Goal: Task Accomplishment & Management: Use online tool/utility

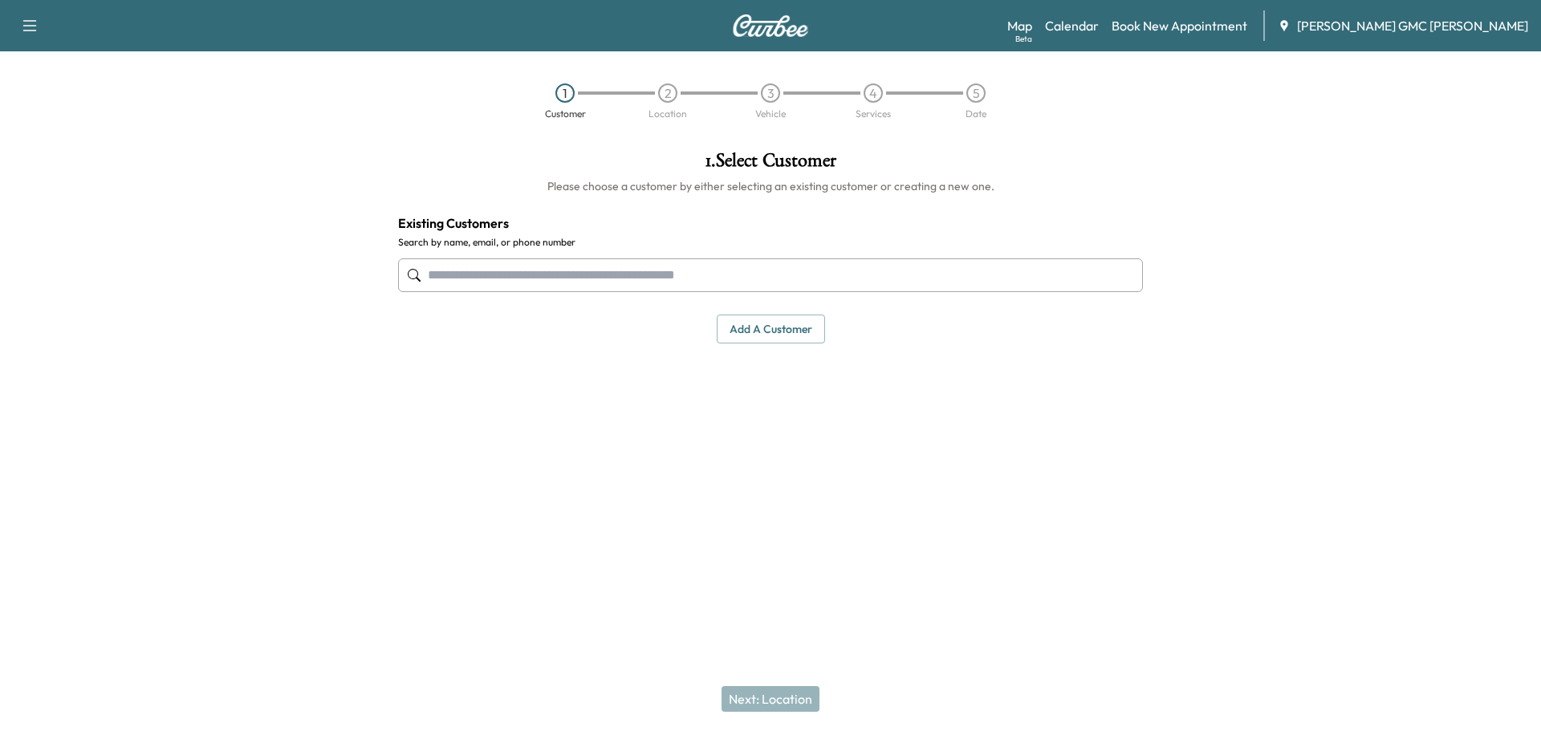
click at [27, 19] on icon "button" at bounding box center [29, 25] width 19 height 19
click at [381, 136] on div "1 Customer 2 Location 3 Vehicle 4 Services 5 Date" at bounding box center [770, 101] width 1541 height 74
click at [1032, 32] on link "Map Beta" at bounding box center [1019, 25] width 25 height 19
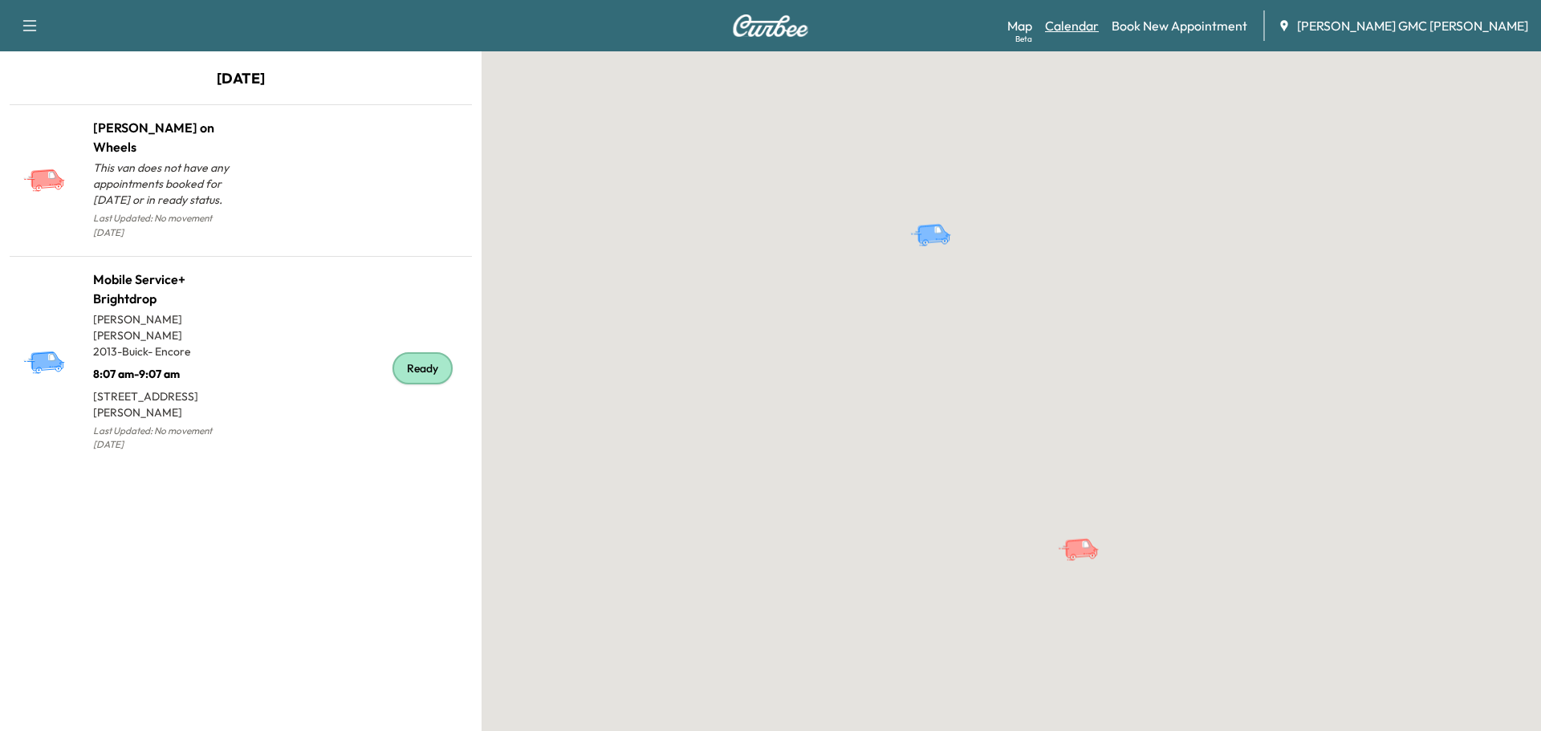
click at [1099, 24] on link "Calendar" at bounding box center [1072, 25] width 54 height 19
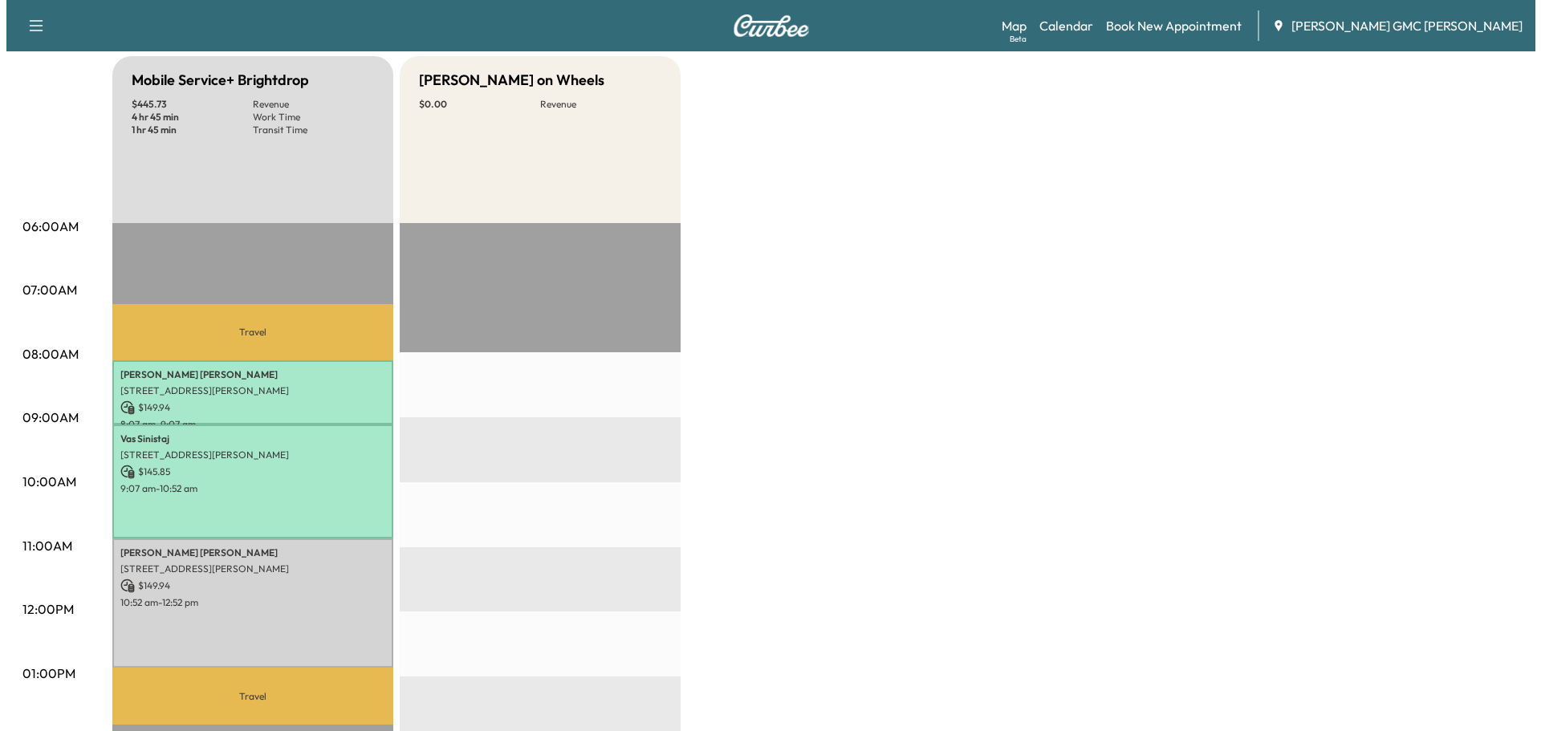
scroll to position [161, 0]
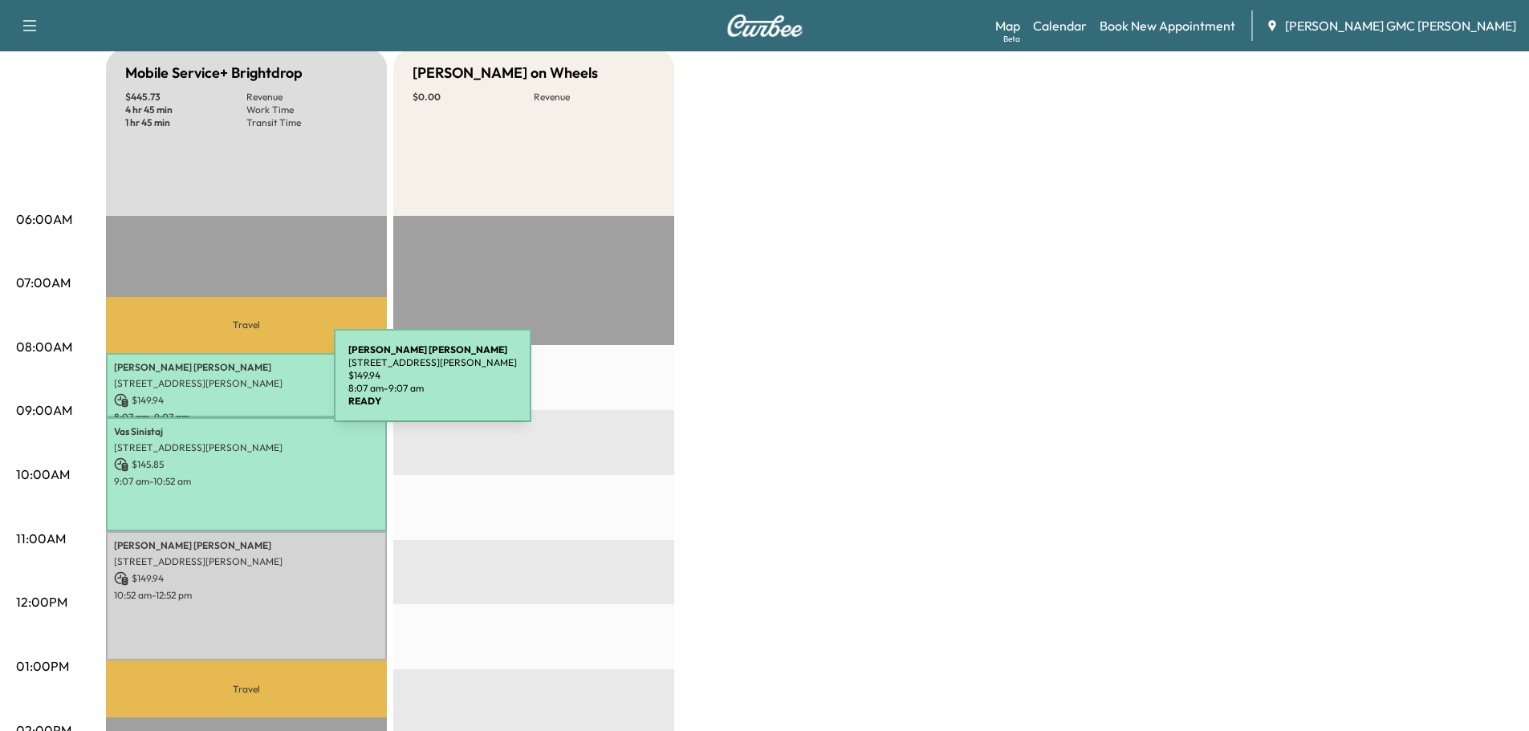
click at [214, 385] on p "[STREET_ADDRESS][PERSON_NAME]" at bounding box center [246, 383] width 265 height 13
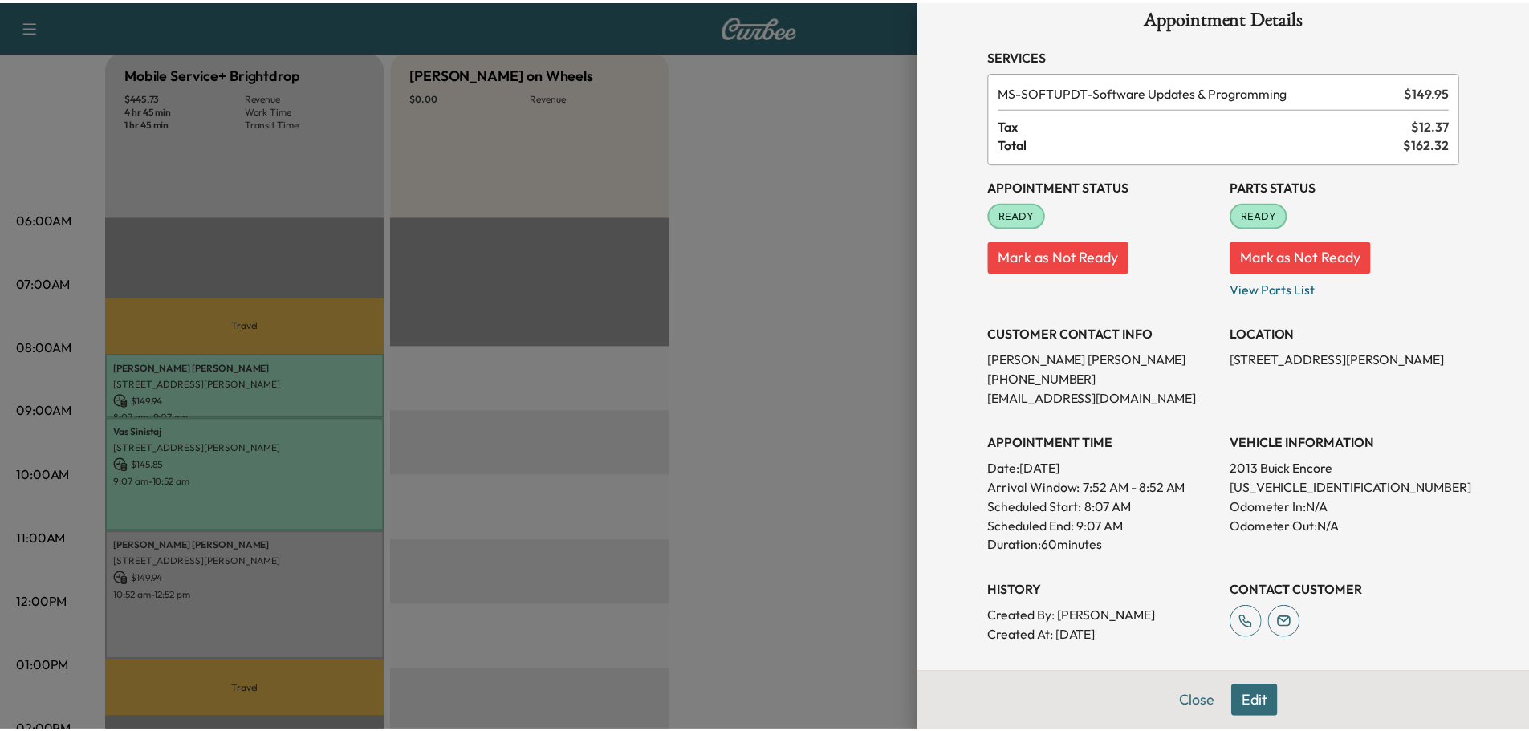
scroll to position [0, 0]
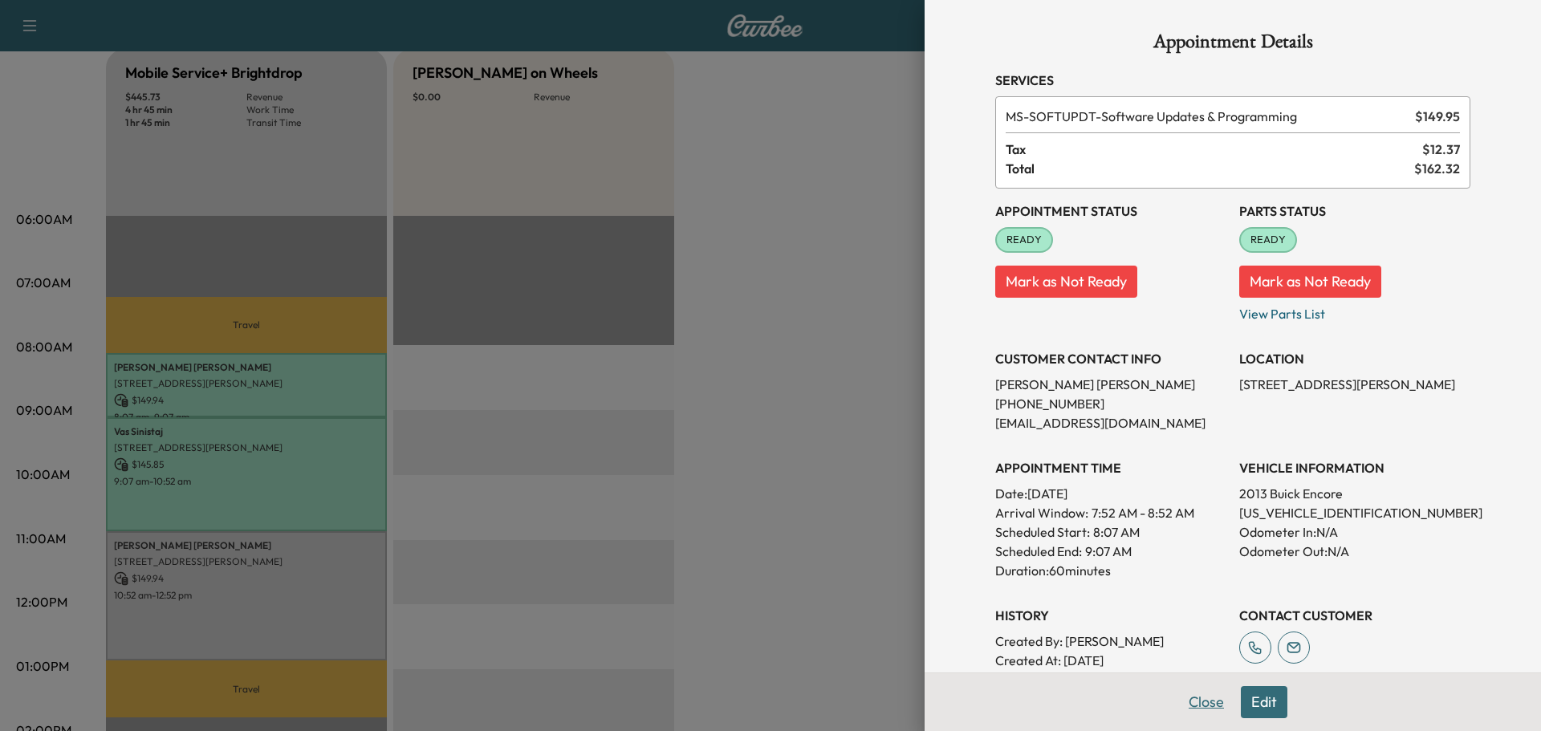
click at [1200, 708] on button "Close" at bounding box center [1206, 702] width 56 height 32
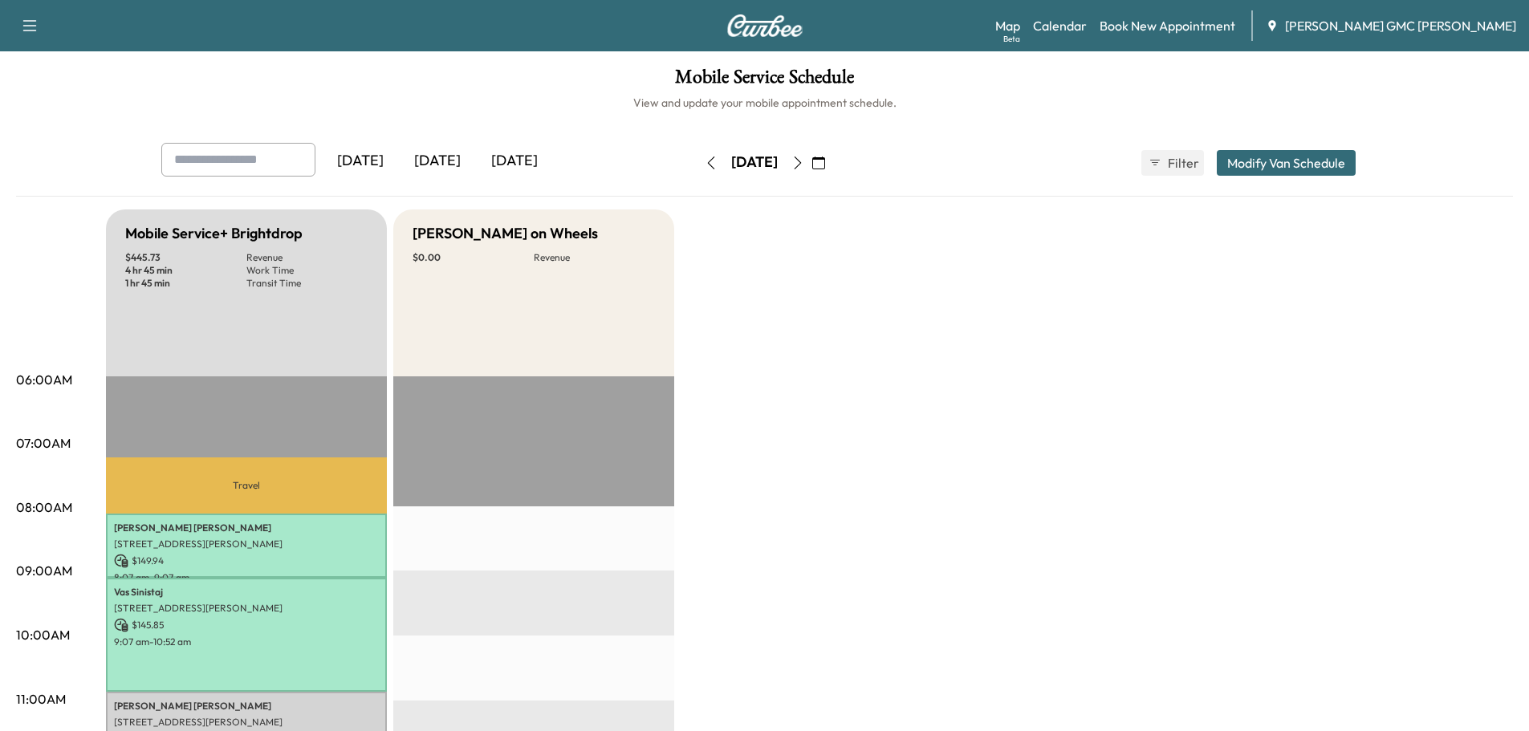
click at [804, 165] on icon "button" at bounding box center [798, 163] width 13 height 13
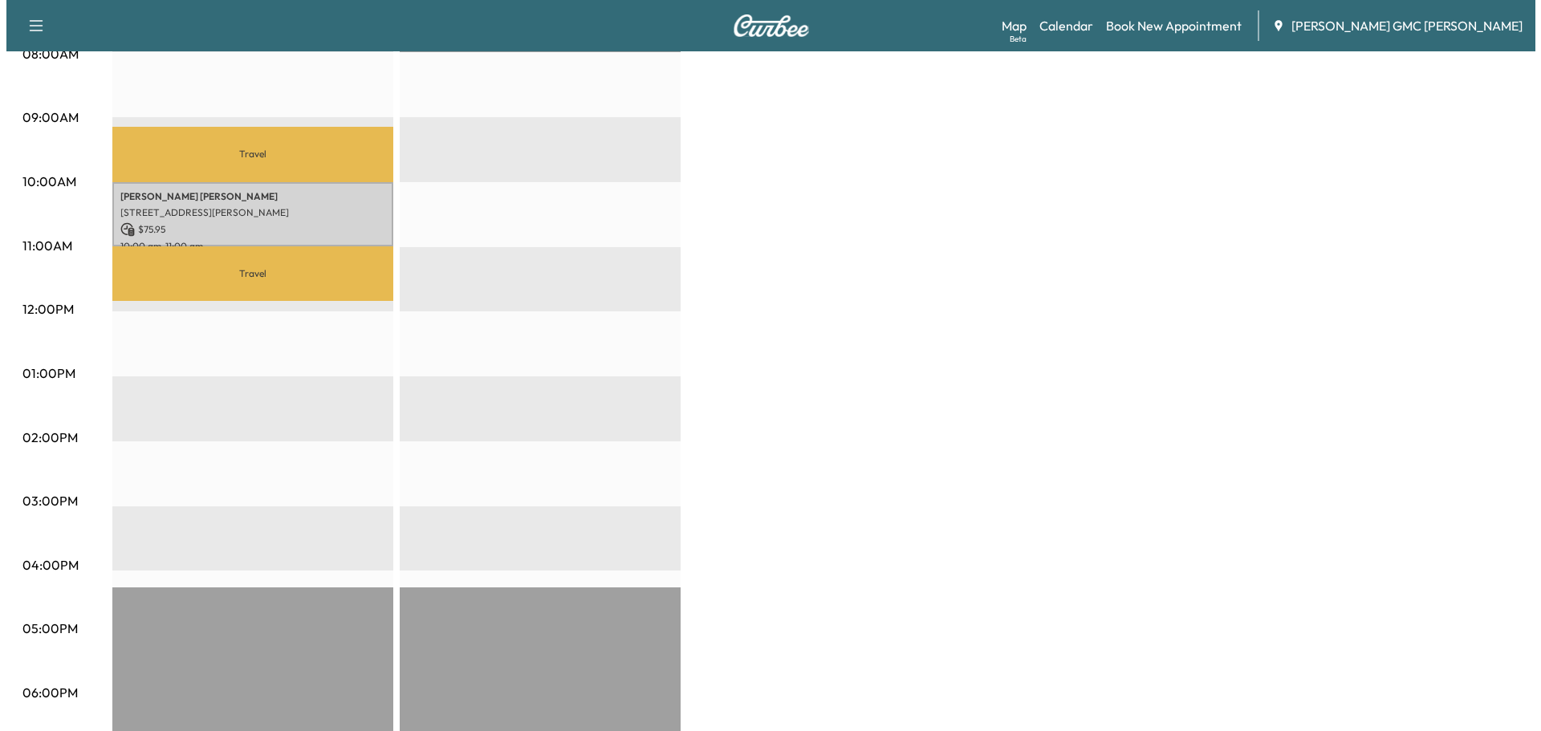
scroll to position [482, 0]
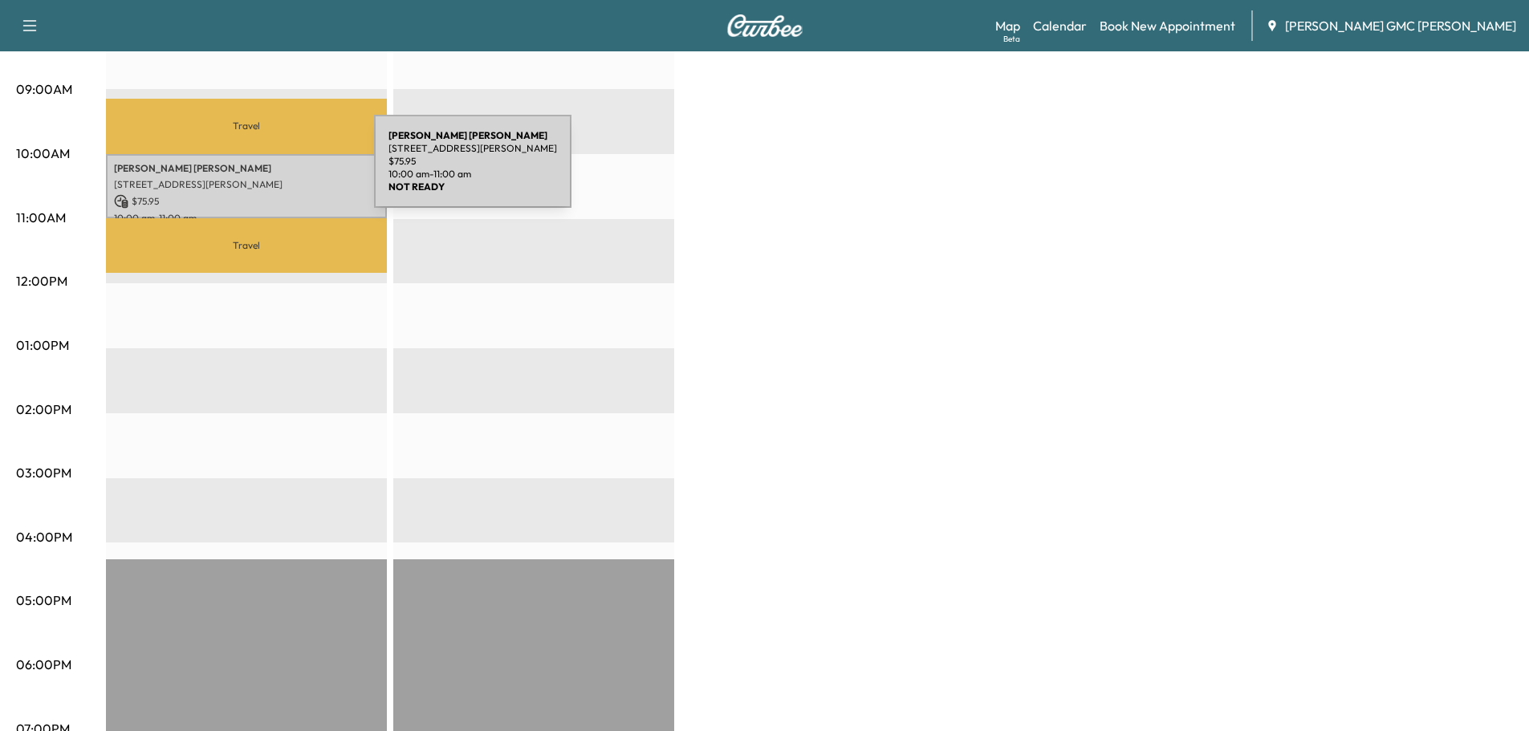
click at [254, 171] on p "[PERSON_NAME]" at bounding box center [246, 168] width 265 height 13
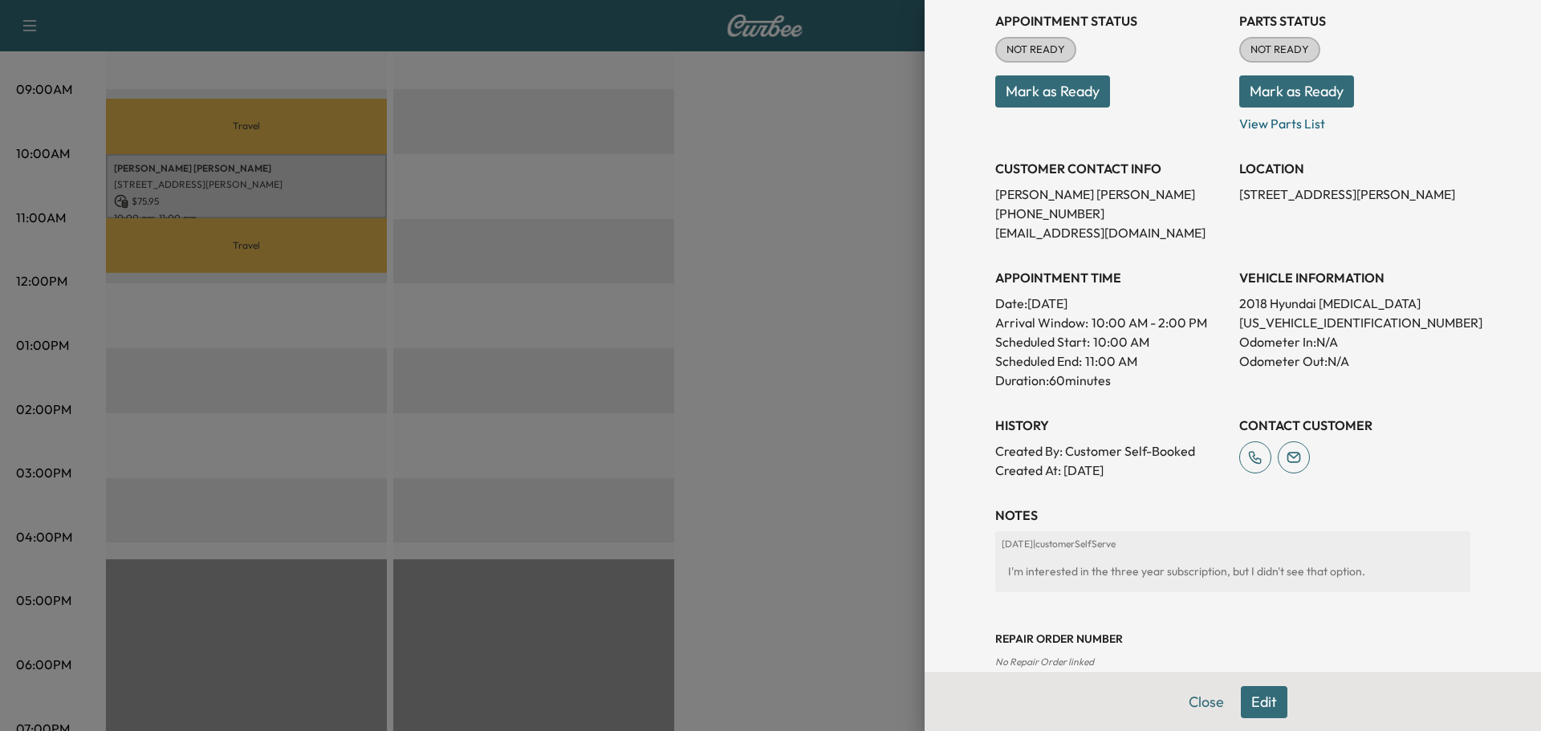
scroll to position [219, 0]
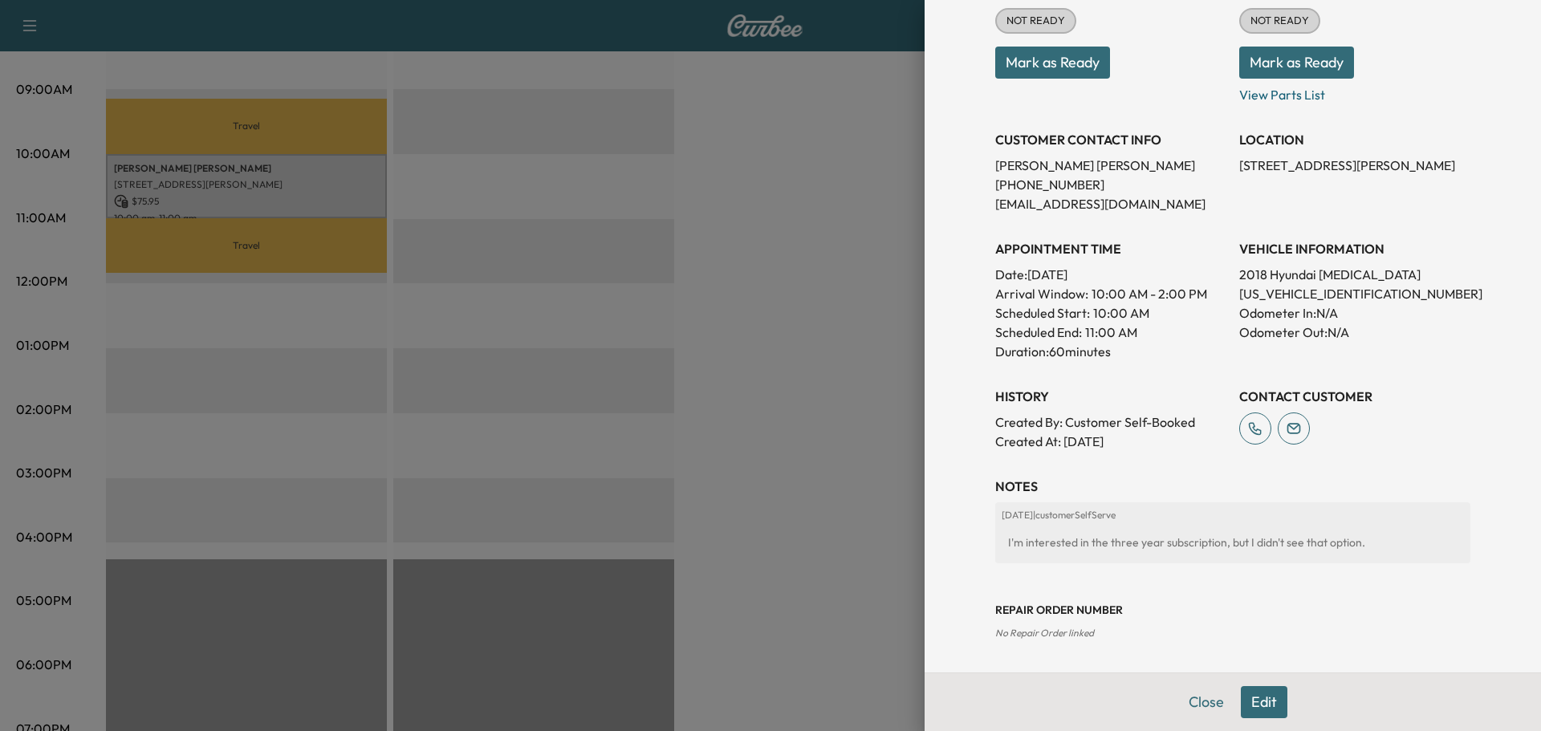
click at [1283, 291] on p "[US_VEHICLE_IDENTIFICATION_NUMBER]" at bounding box center [1354, 293] width 231 height 19
copy p "[US_VEHICLE_IDENTIFICATION_NUMBER]"
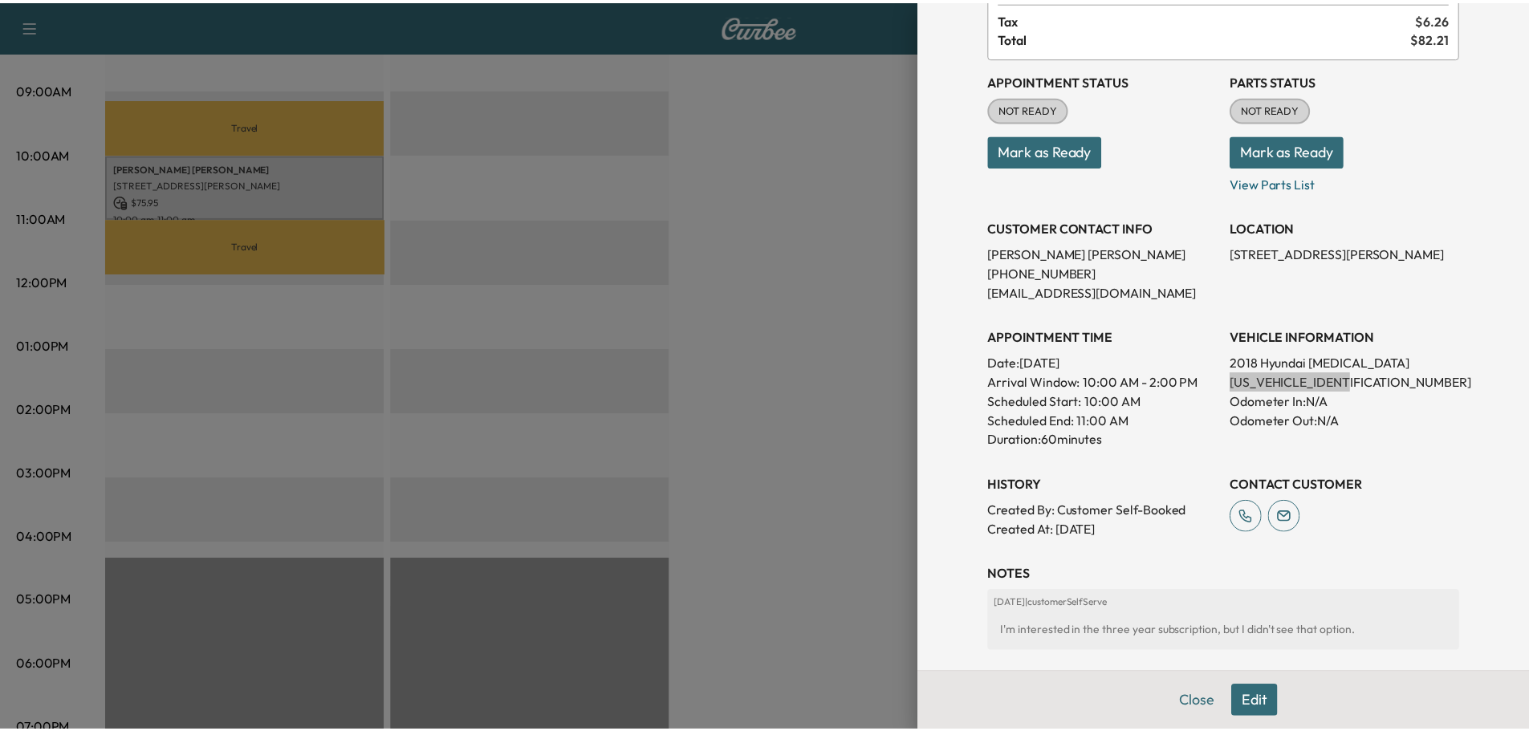
scroll to position [0, 0]
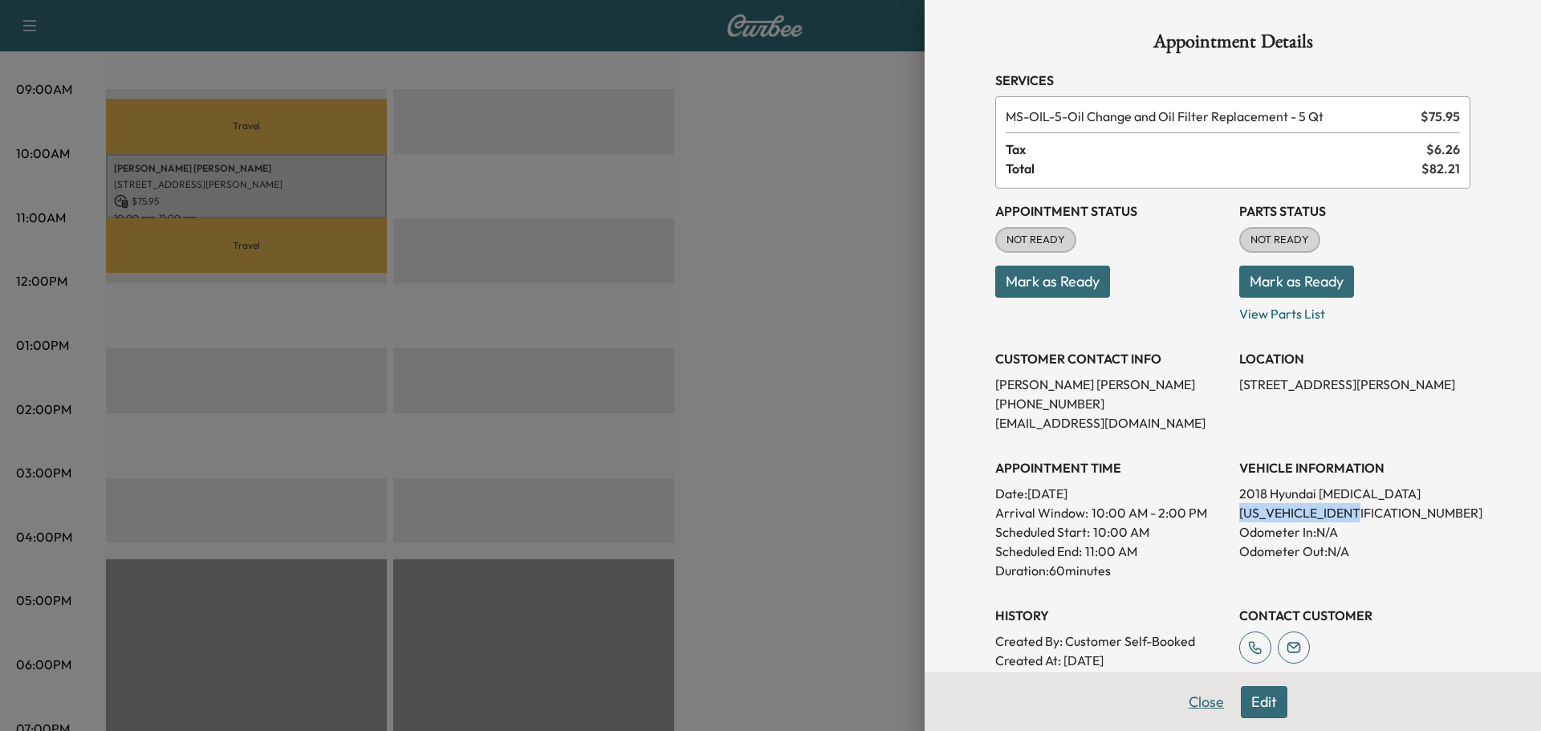
click at [1183, 699] on button "Close" at bounding box center [1206, 702] width 56 height 32
